Goal: Task Accomplishment & Management: Use online tool/utility

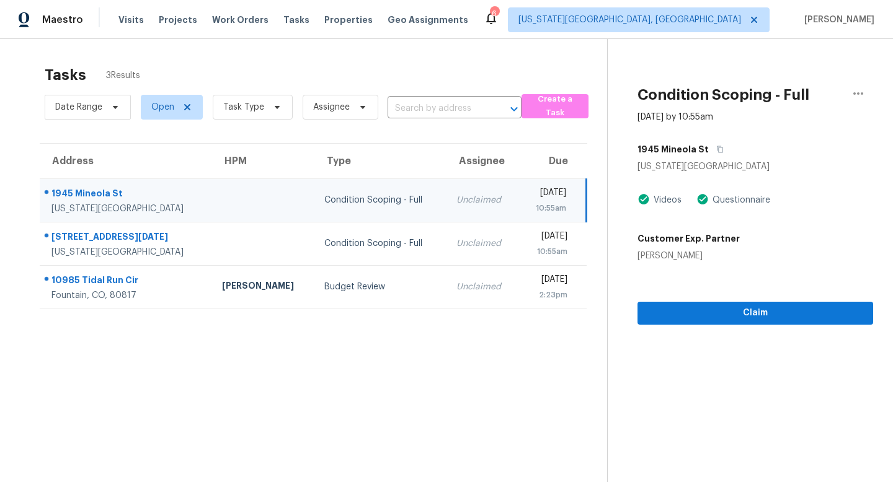
click at [289, 22] on span "Tasks" at bounding box center [296, 19] width 26 height 9
click at [334, 20] on span "Properties" at bounding box center [348, 20] width 48 height 12
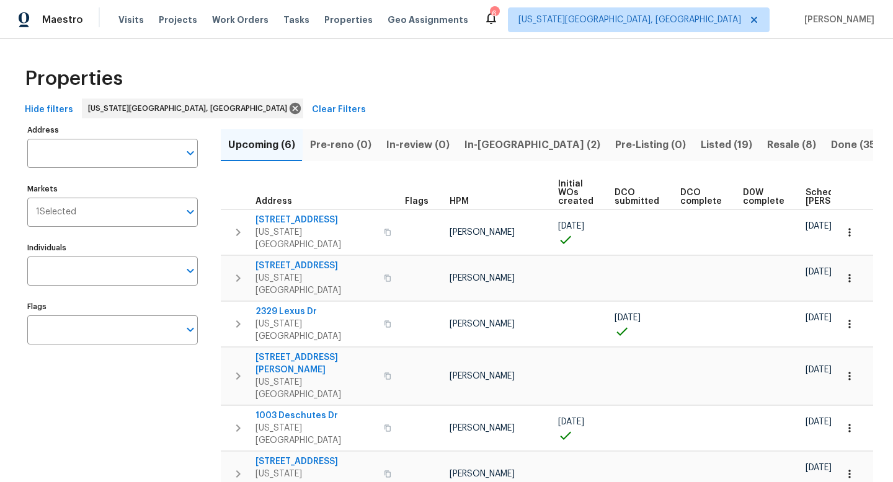
click at [472, 146] on span "In-reno (2)" at bounding box center [532, 144] width 136 height 17
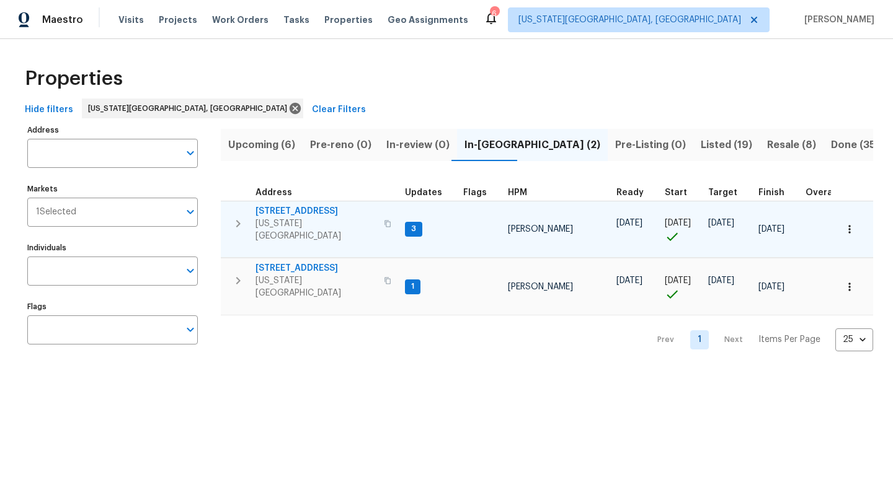
click at [292, 212] on span "6815 Woodgate Ct" at bounding box center [315, 211] width 121 height 12
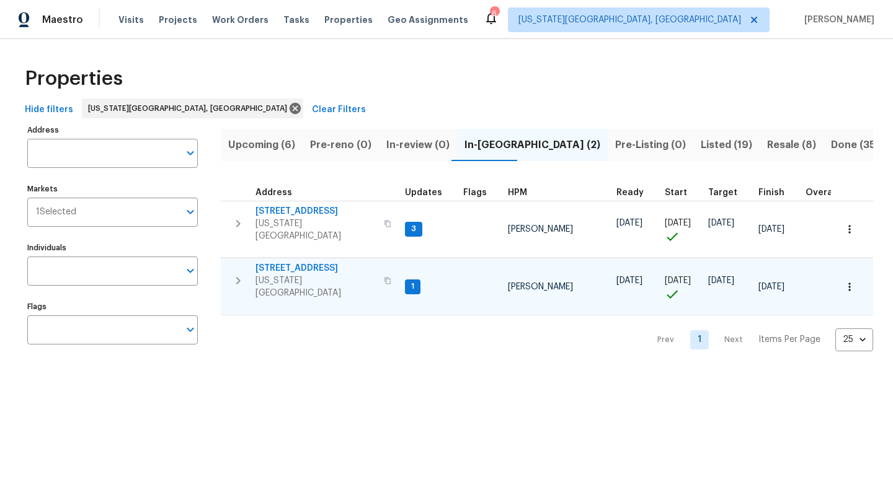
click at [287, 263] on span "4785 Live Oak Dr" at bounding box center [315, 268] width 121 height 12
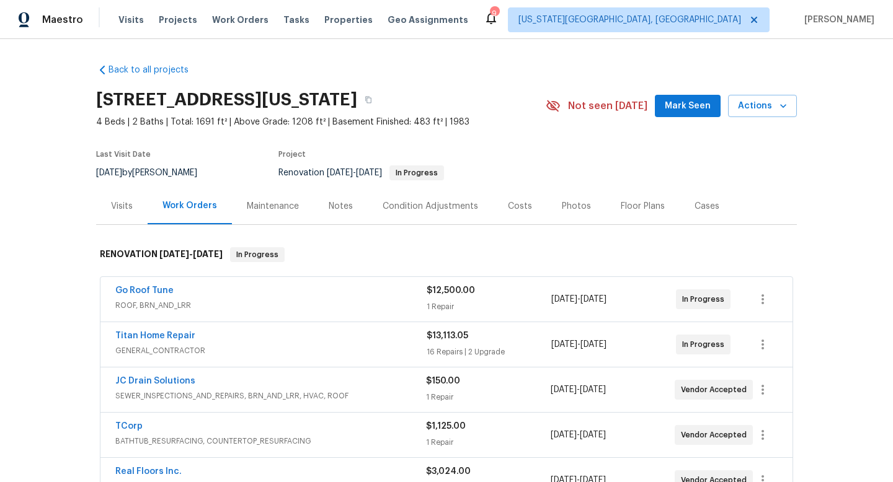
click at [337, 209] on div "Notes" at bounding box center [340, 206] width 24 height 12
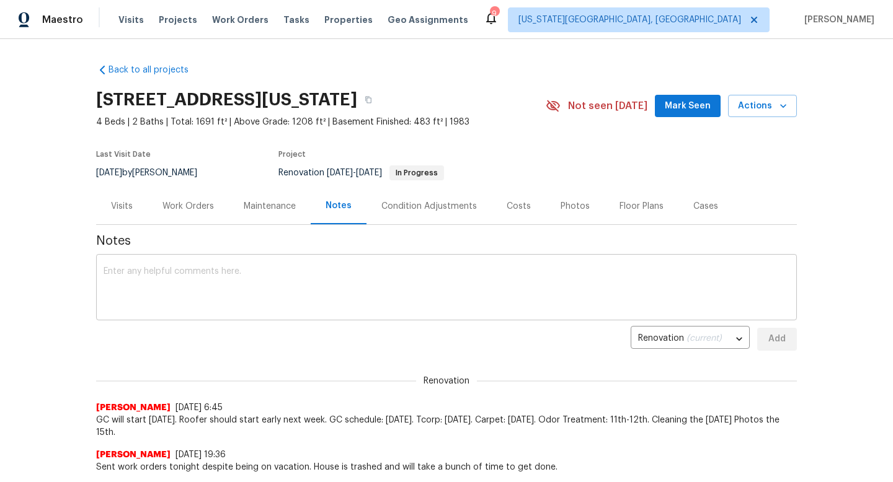
click at [312, 281] on textarea at bounding box center [446, 288] width 685 height 43
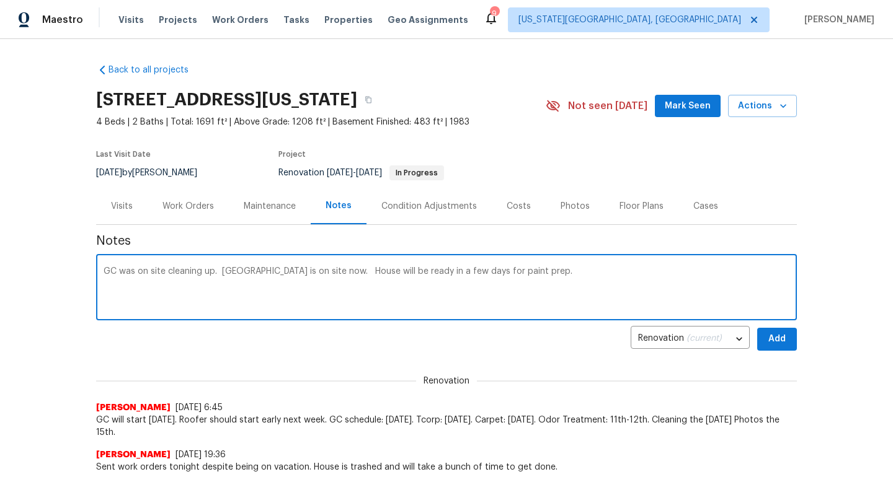
type textarea "GC was on site cleaning up. [GEOGRAPHIC_DATA] is on site now. House will be rea…"
click at [700, 109] on span "Mark Seen" at bounding box center [687, 106] width 46 height 15
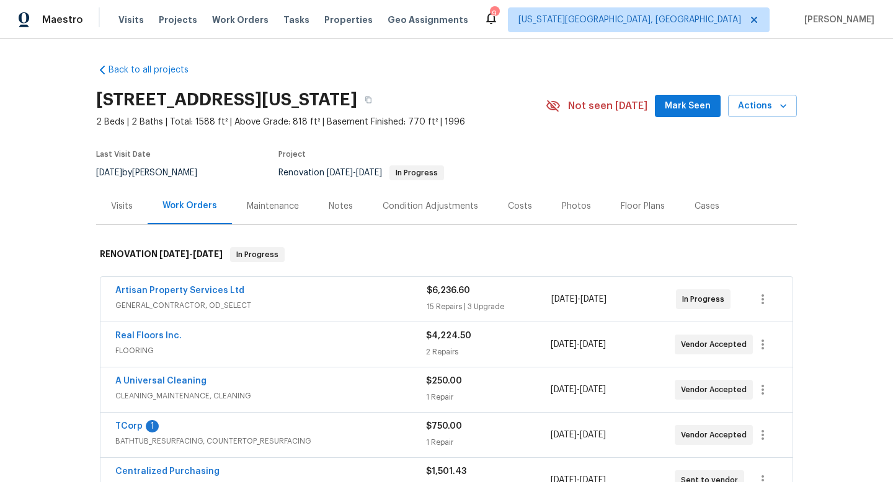
click at [350, 209] on div "Notes" at bounding box center [340, 206] width 24 height 12
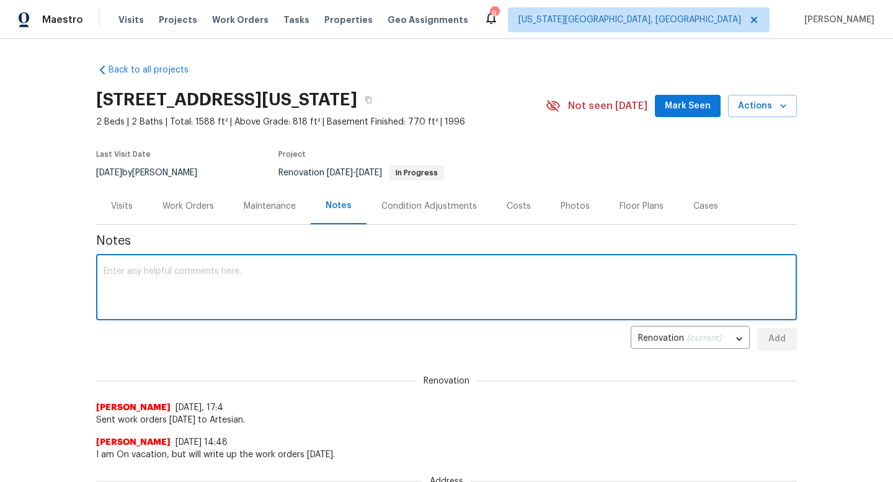
click at [335, 283] on textarea at bounding box center [446, 288] width 685 height 43
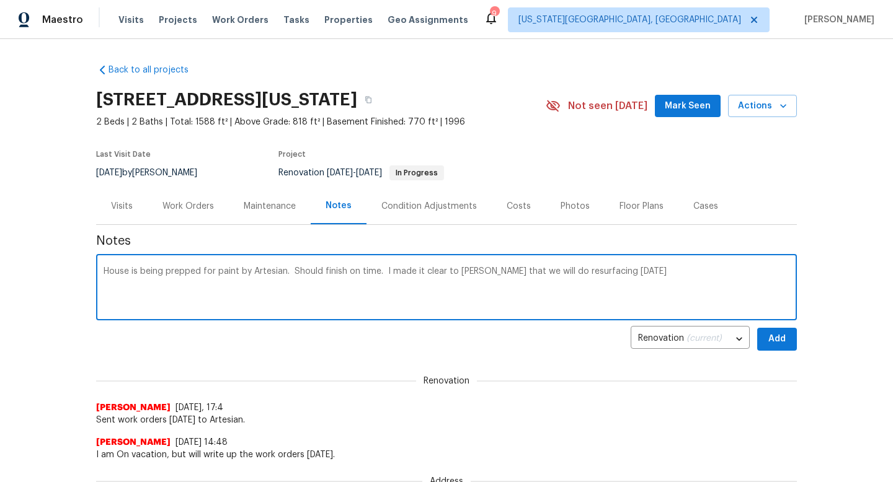
type textarea "House is being prepped for paint by Artesian. Should finish on time. I made it …"
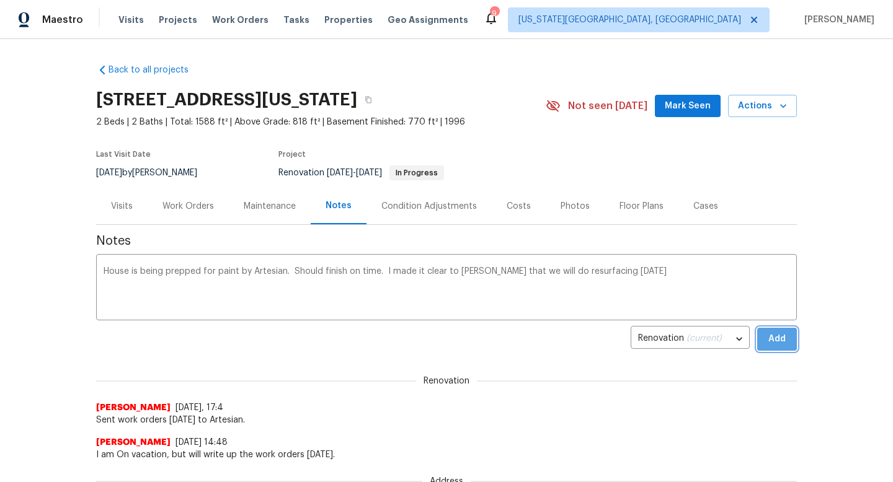
click at [778, 336] on span "Add" at bounding box center [777, 339] width 20 height 15
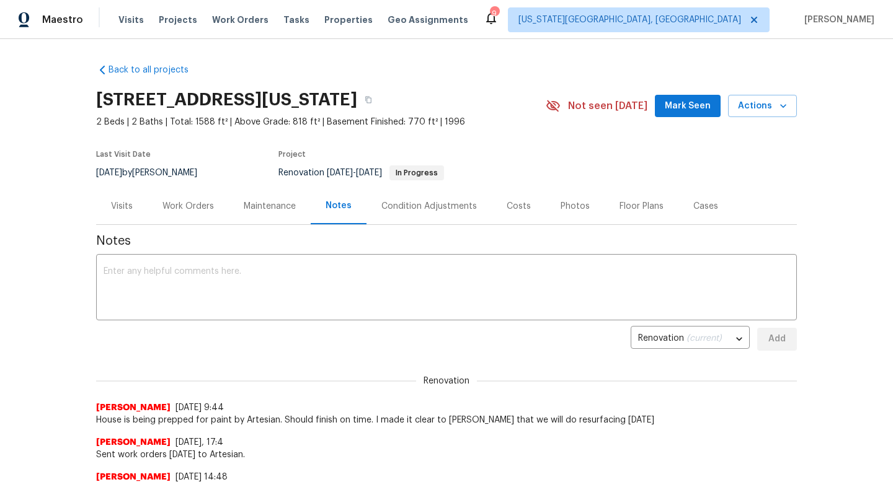
click at [673, 111] on span "Mark Seen" at bounding box center [687, 106] width 46 height 15
